Goal: Navigation & Orientation: Understand site structure

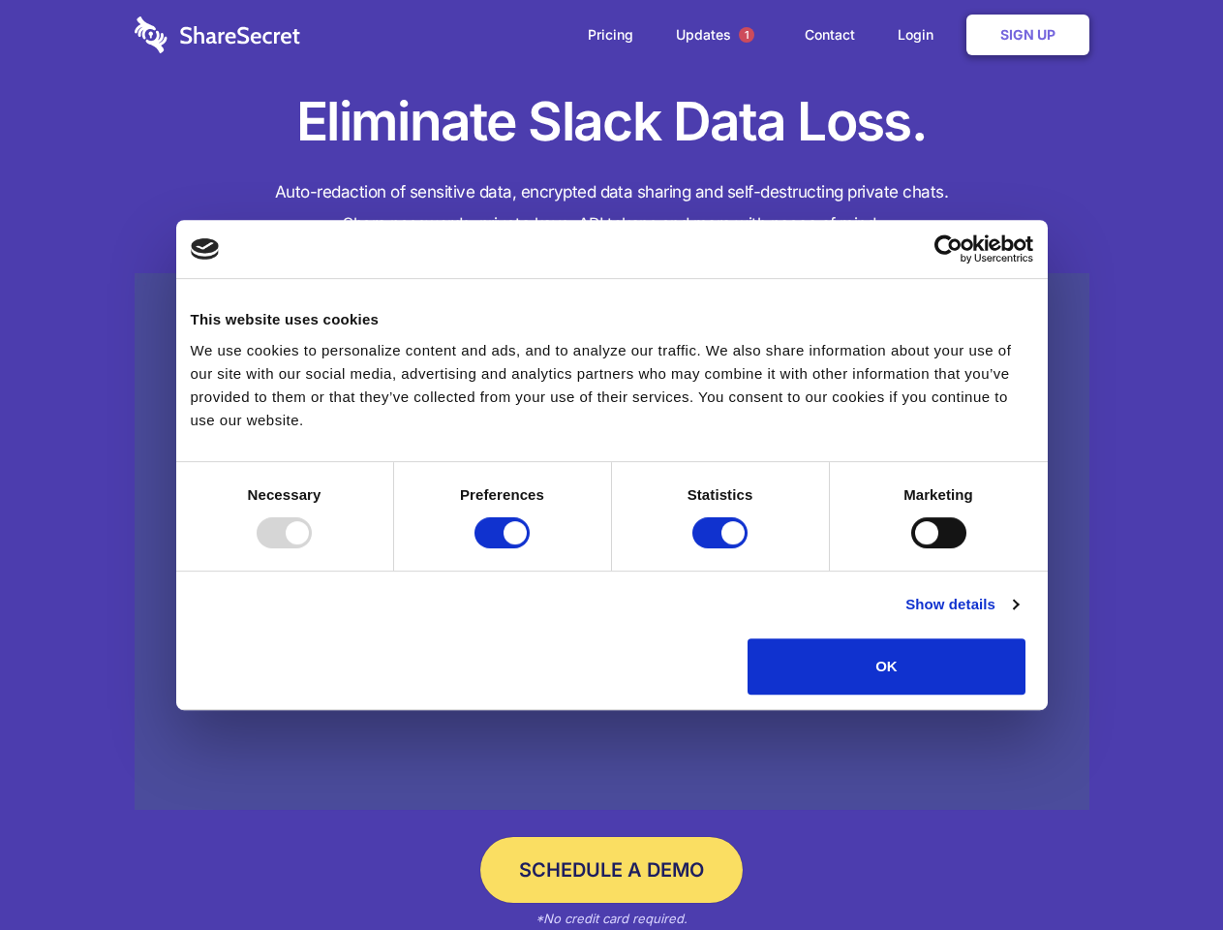
click at [312, 548] on div at bounding box center [284, 532] width 55 height 31
click at [530, 548] on input "Preferences" at bounding box center [501, 532] width 55 height 31
checkbox input "false"
click at [722, 548] on input "Statistics" at bounding box center [719, 532] width 55 height 31
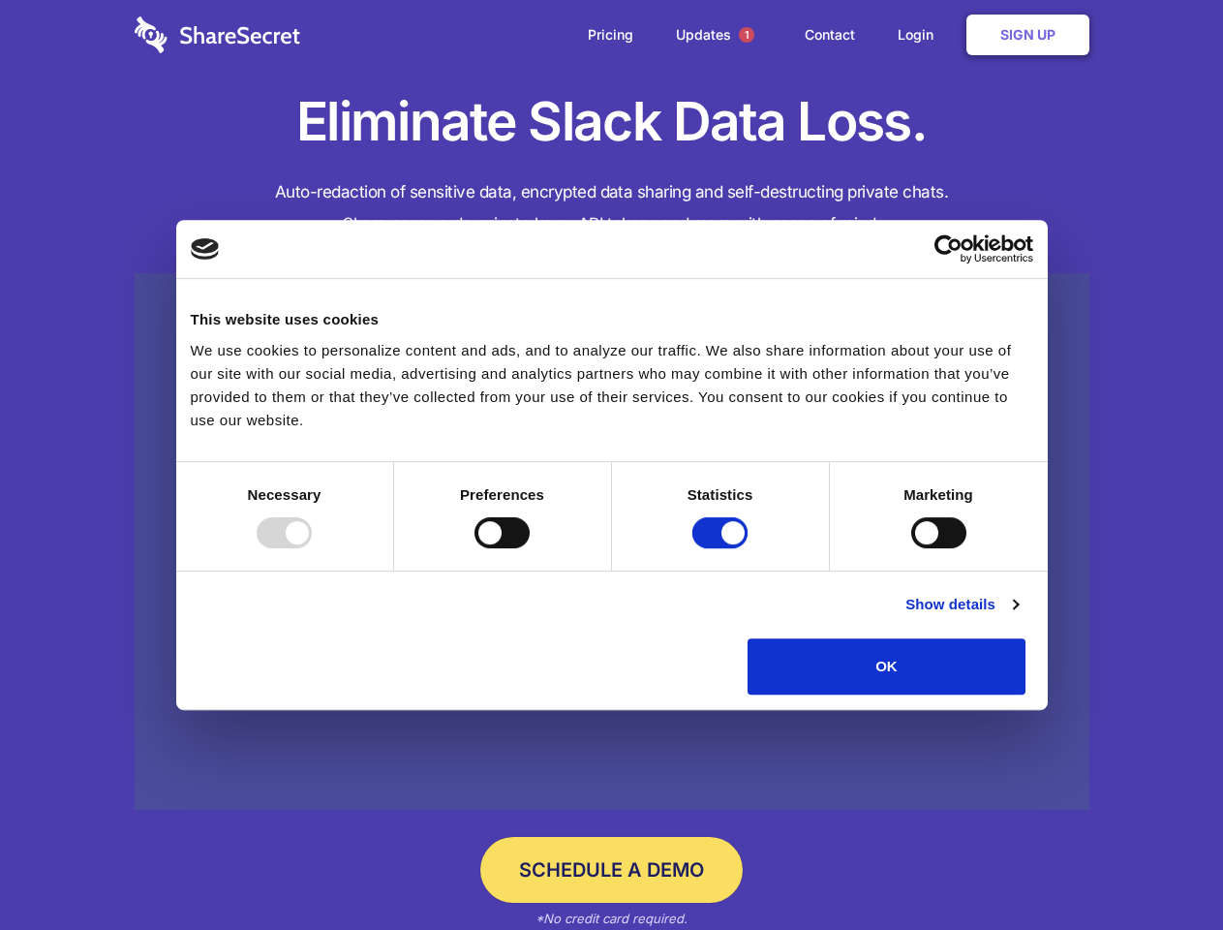
checkbox input "false"
click at [911, 548] on input "Marketing" at bounding box center [938, 532] width 55 height 31
checkbox input "true"
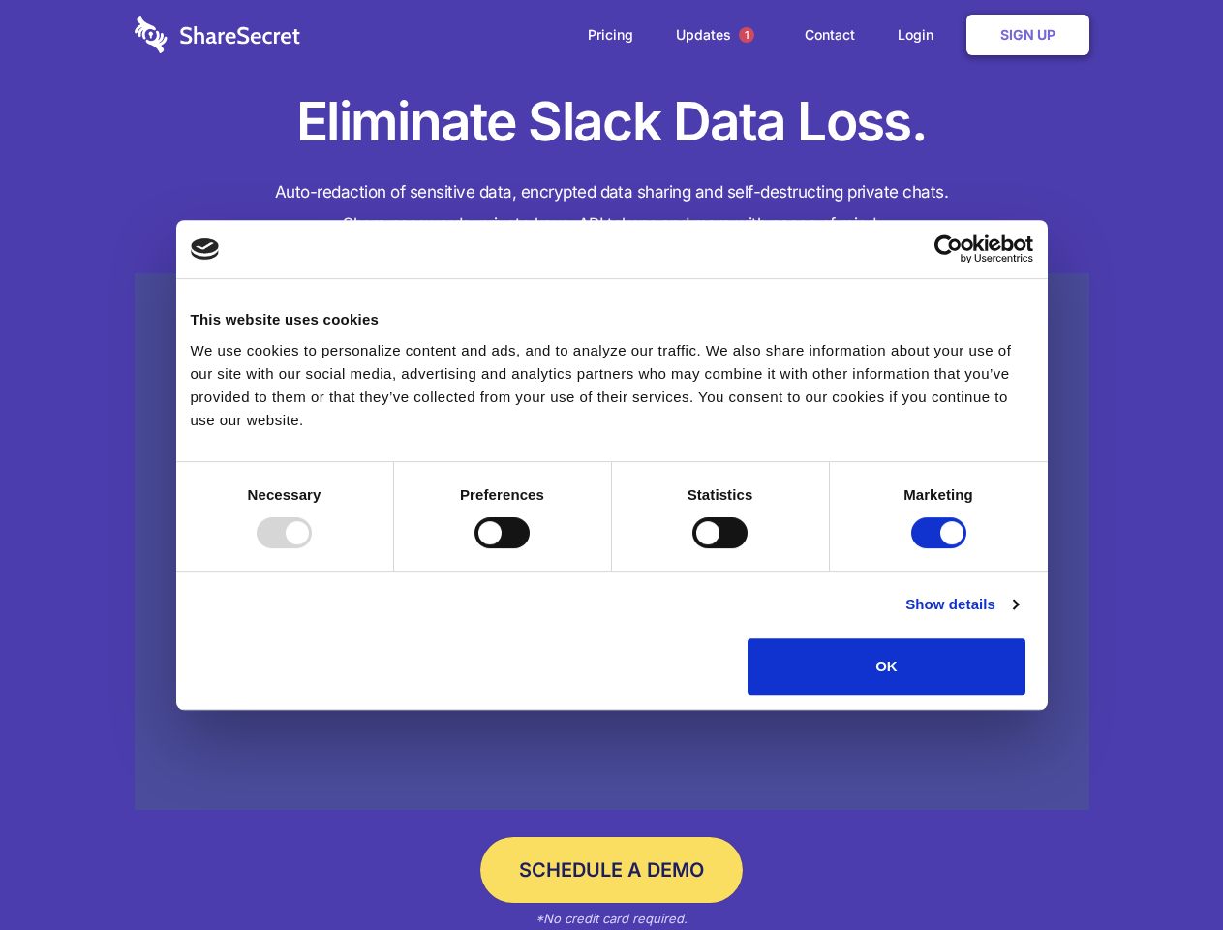
click at [1018, 616] on link "Show details" at bounding box center [961, 604] width 112 height 23
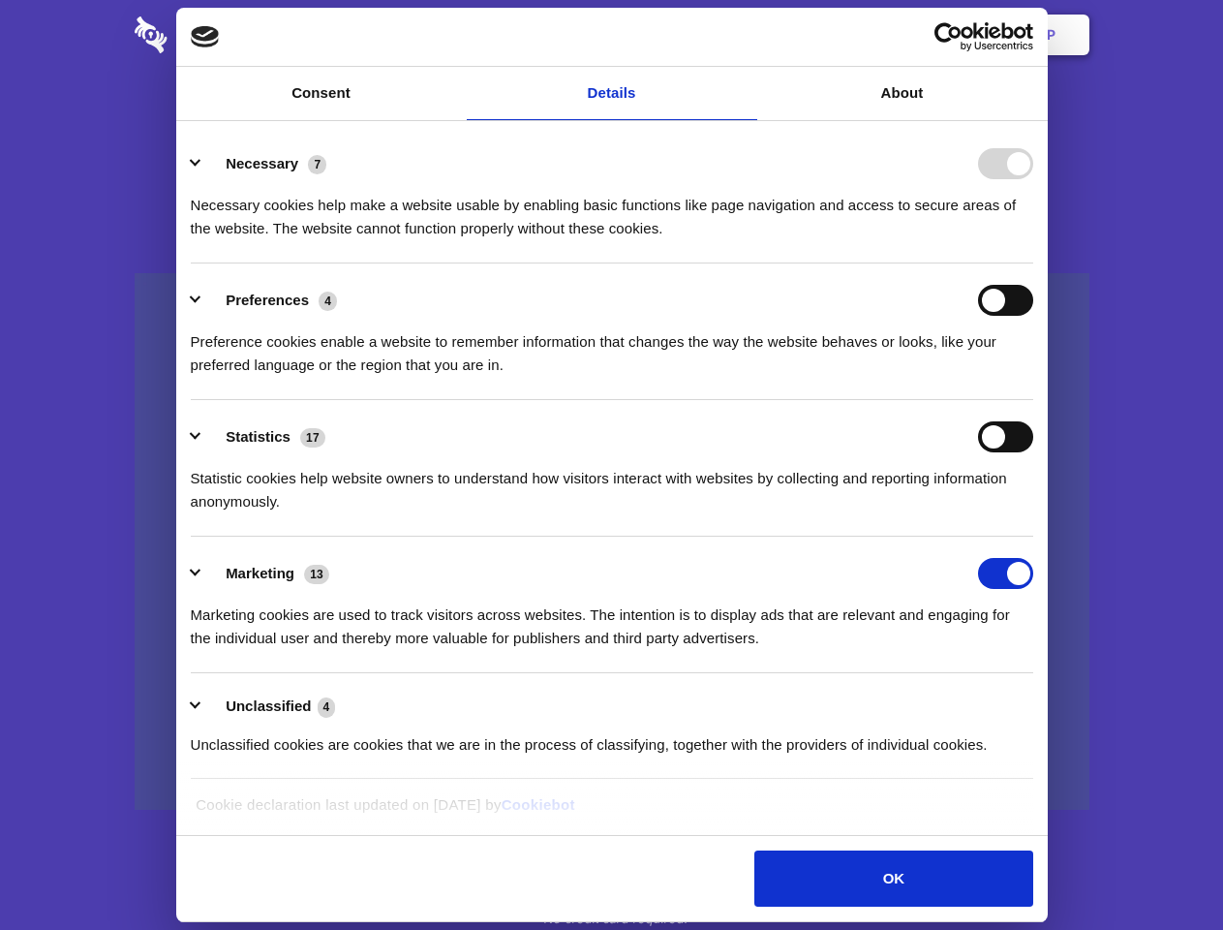
click at [1033, 263] on li "Necessary 7 Necessary cookies help make a website usable by enabling basic func…" at bounding box center [612, 195] width 842 height 137
